Goal: Use online tool/utility: Utilize a website feature to perform a specific function

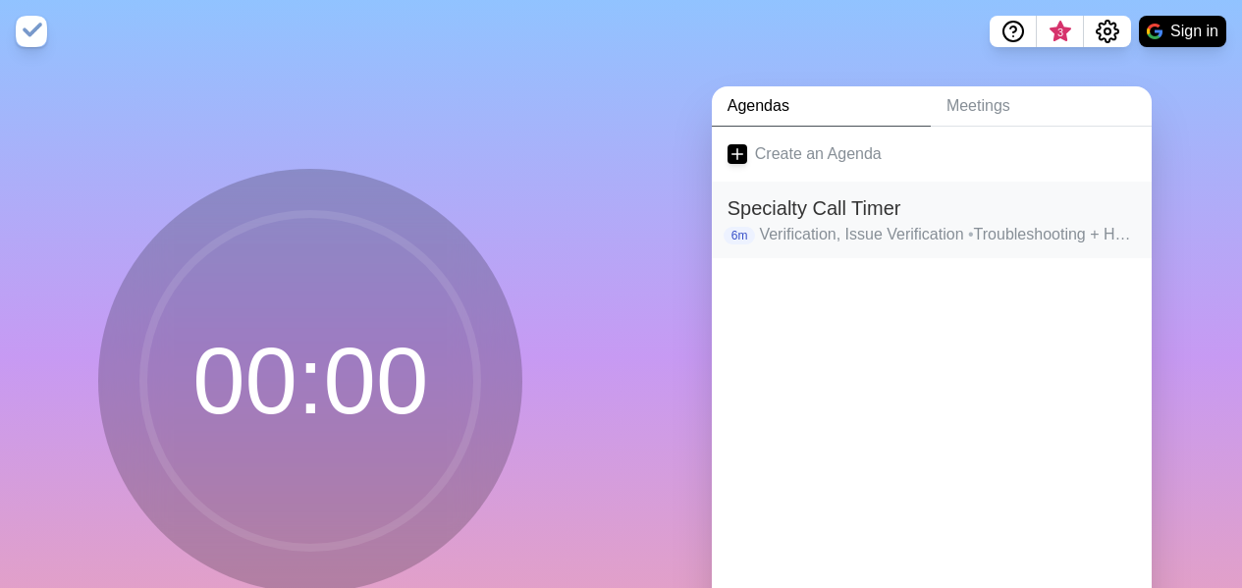
click at [821, 205] on h2 "Specialty Call Timer" at bounding box center [932, 207] width 409 height 29
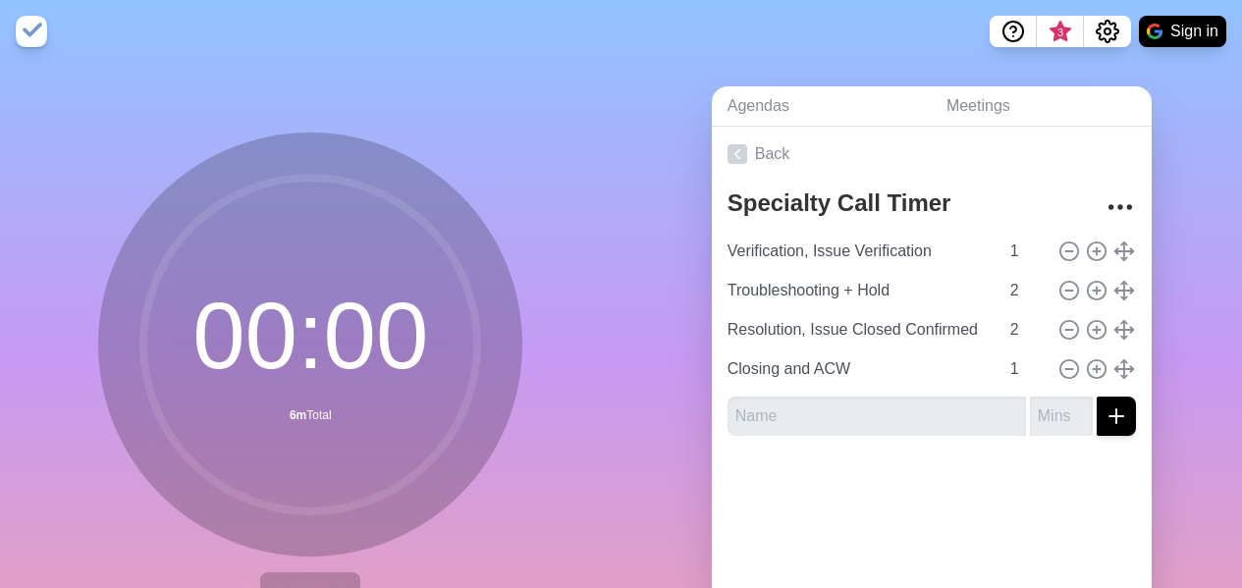
click at [348, 351] on circle at bounding box center [310, 345] width 334 height 334
click at [295, 348] on circle at bounding box center [310, 345] width 334 height 334
click at [388, 300] on circle at bounding box center [310, 345] width 334 height 334
click at [728, 154] on icon at bounding box center [738, 154] width 20 height 20
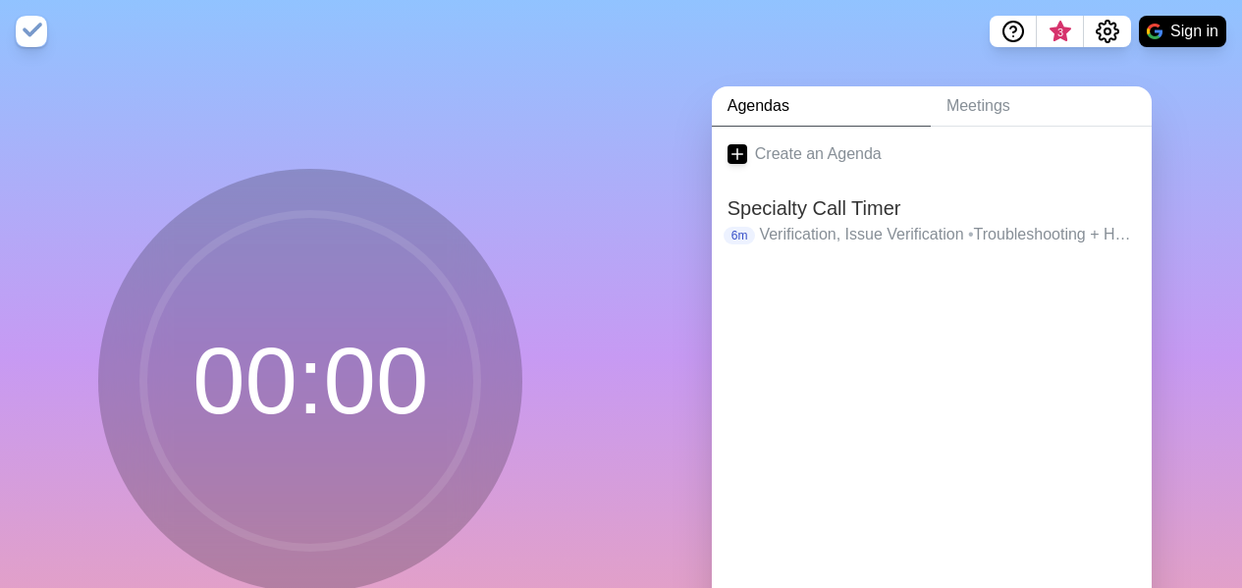
click at [331, 390] on circle at bounding box center [310, 381] width 334 height 334
click at [1010, 198] on h2 "Specialty Call Timer" at bounding box center [932, 207] width 409 height 29
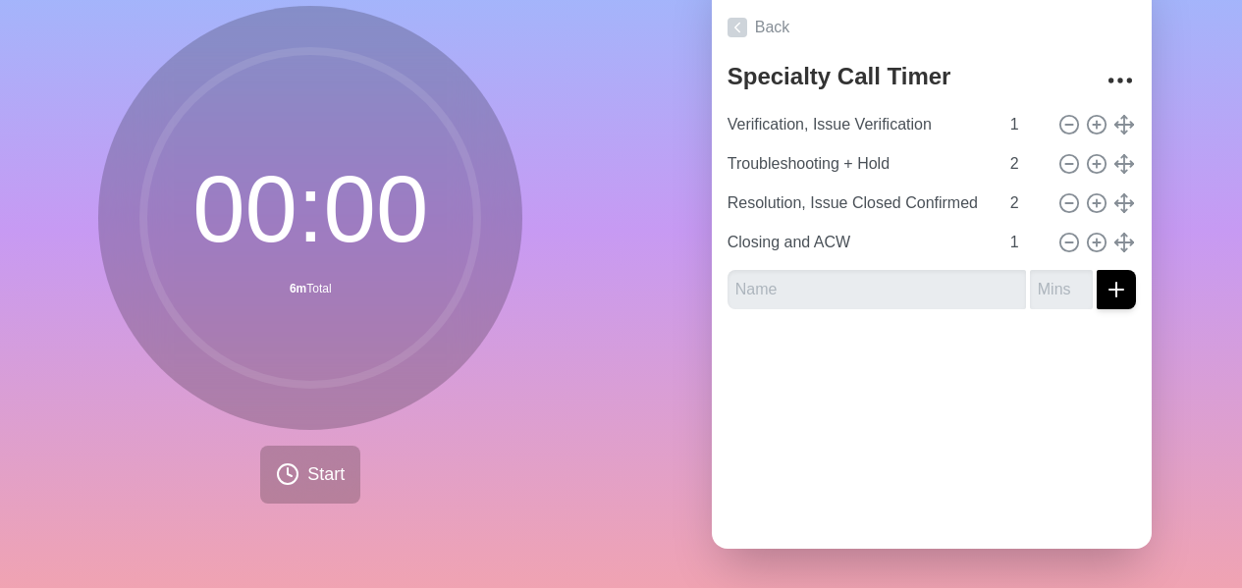
scroll to position [141, 0]
click at [307, 462] on span "Start" at bounding box center [325, 475] width 37 height 27
